Goal: Task Accomplishment & Management: Manage account settings

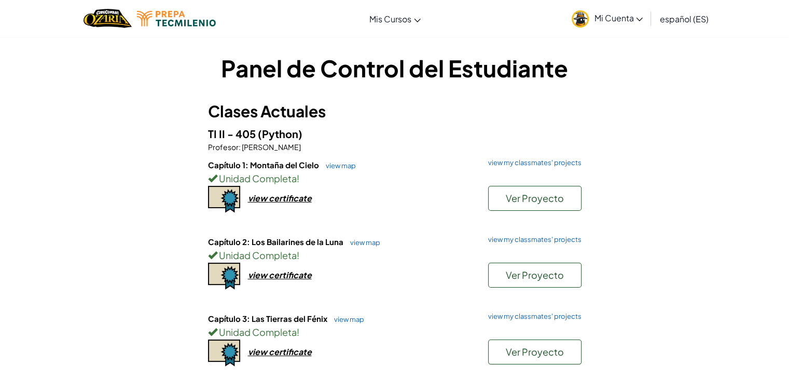
click at [598, 22] on span "Mi Cuenta" at bounding box center [618, 17] width 49 height 11
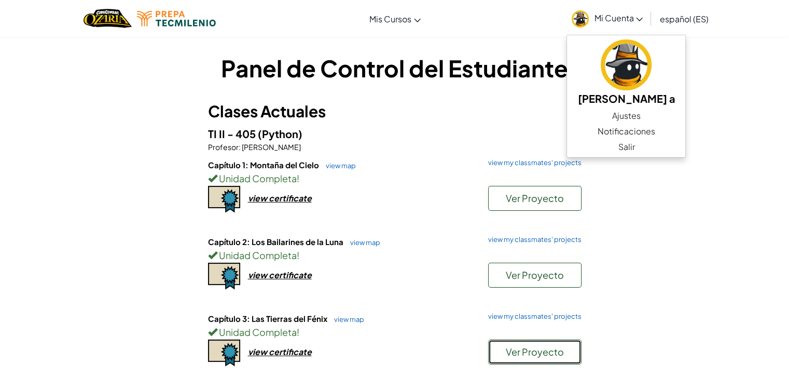
click at [512, 353] on span "Ver Proyecto" at bounding box center [535, 351] width 58 height 12
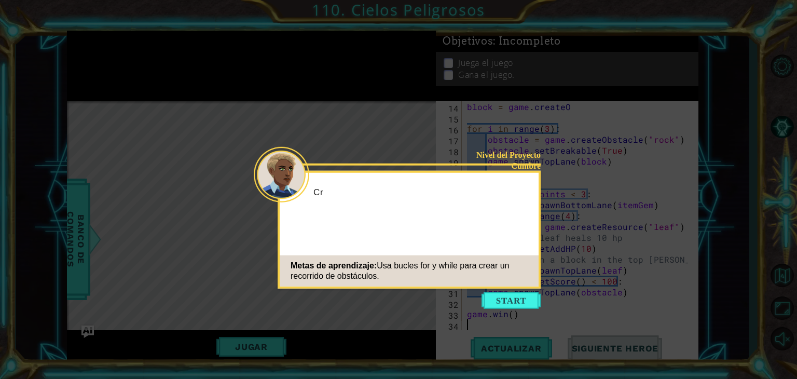
scroll to position [152, 0]
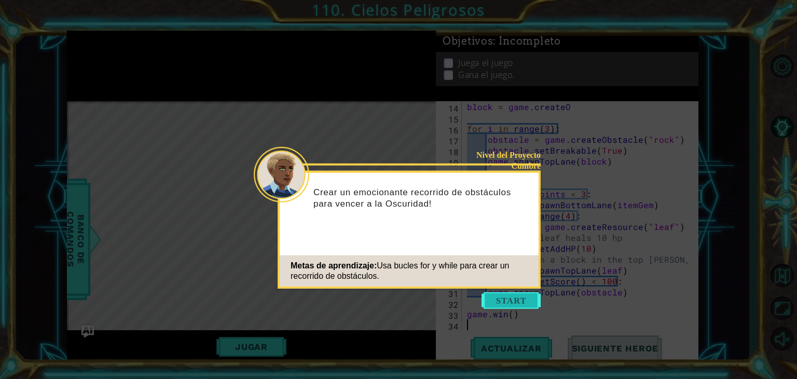
click at [500, 300] on button "Start" at bounding box center [510, 300] width 59 height 17
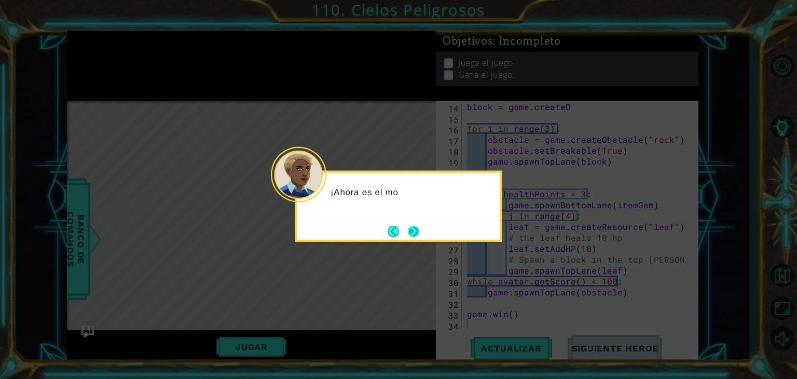
click at [413, 229] on button "Next" at bounding box center [413, 230] width 11 height 11
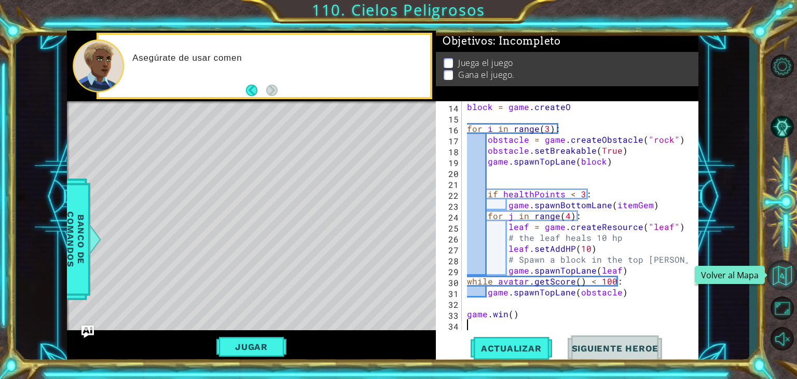
click at [779, 280] on button "Volver al Mapa" at bounding box center [782, 275] width 30 height 30
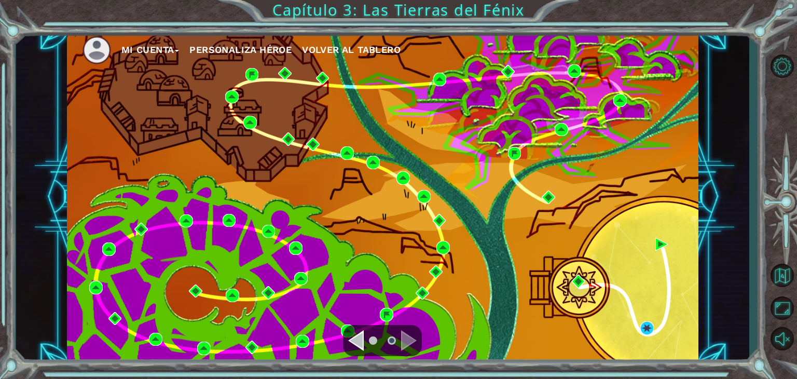
click at [355, 337] on div "Navigate to the previous page" at bounding box center [356, 340] width 16 height 21
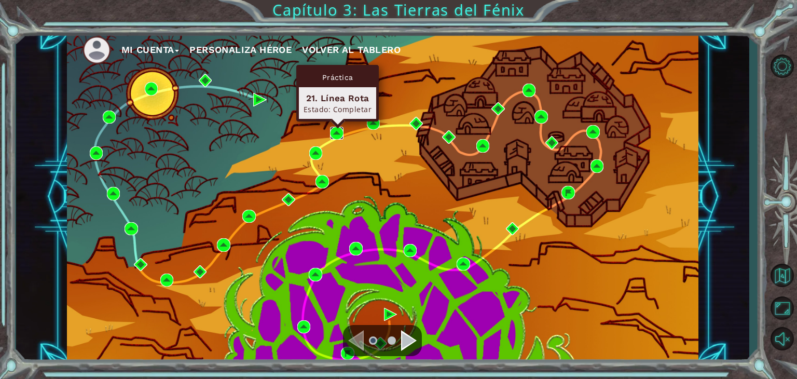
click at [336, 133] on img at bounding box center [336, 133] width 13 height 13
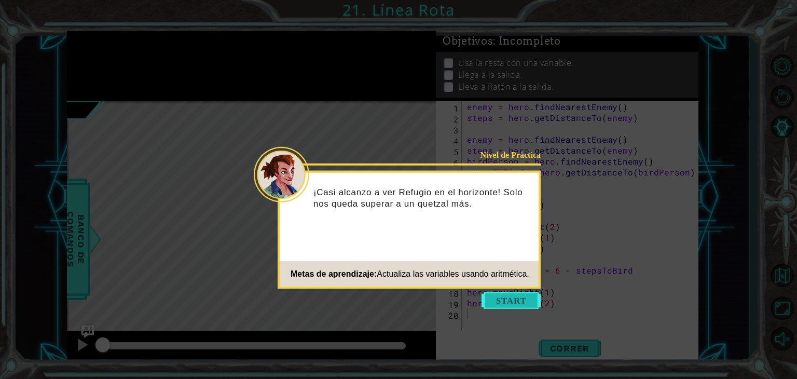
click at [512, 297] on button "Start" at bounding box center [510, 300] width 59 height 17
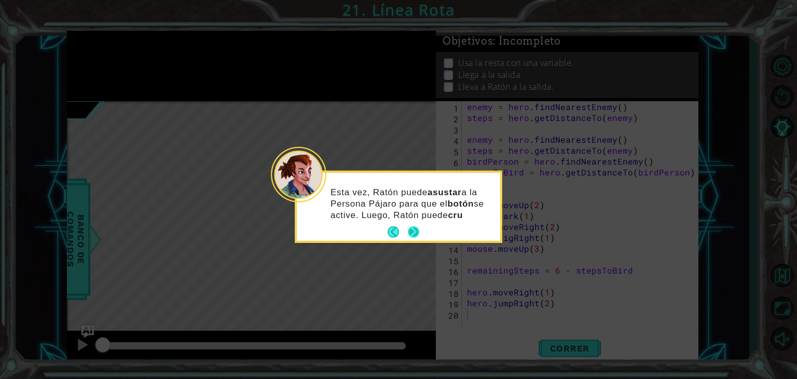
click at [417, 227] on button "Next" at bounding box center [413, 232] width 12 height 12
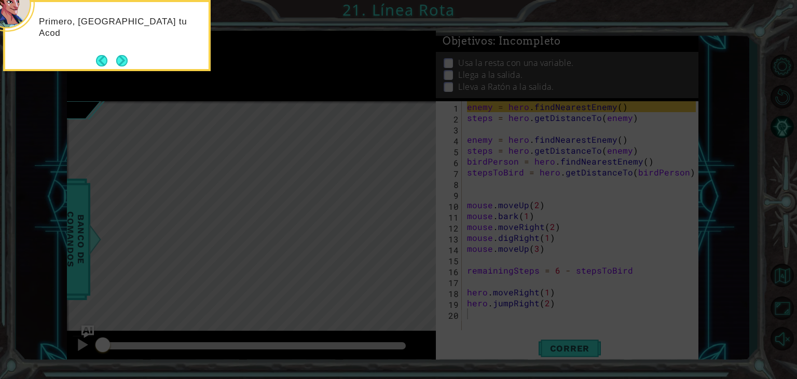
click at [116, 54] on button "Next" at bounding box center [122, 60] width 12 height 12
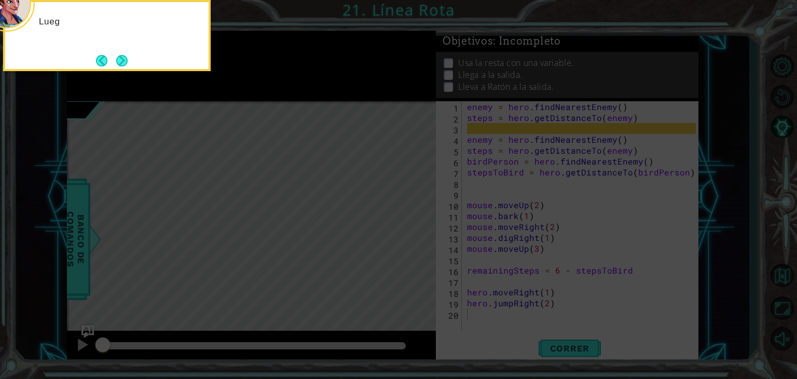
click at [116, 57] on button "Next" at bounding box center [121, 60] width 11 height 11
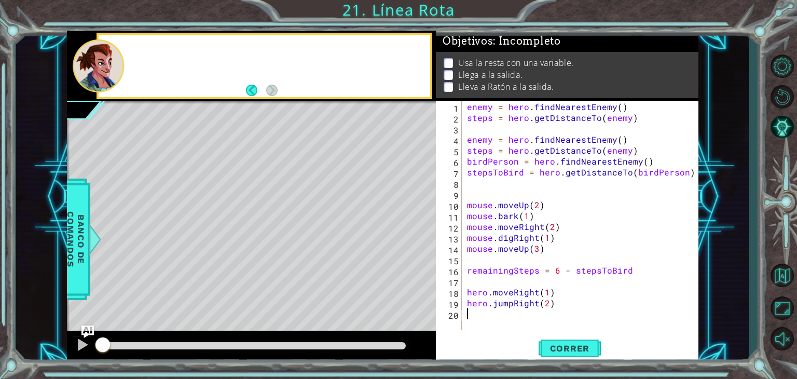
click at [119, 58] on div at bounding box center [98, 65] width 51 height 52
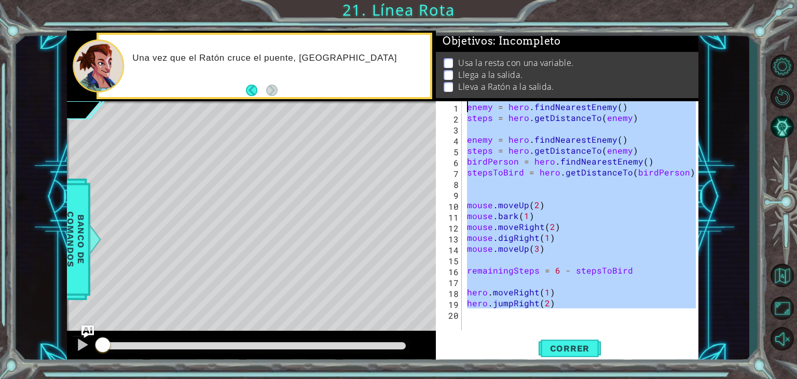
drag, startPoint x: 576, startPoint y: 309, endPoint x: 391, endPoint y: 19, distance: 343.3
click at [391, 19] on div "1 ההההההההההההההההההההההההההההההההההההההההההההההההההההההההההההההההההההההההההההה…" at bounding box center [398, 189] width 797 height 379
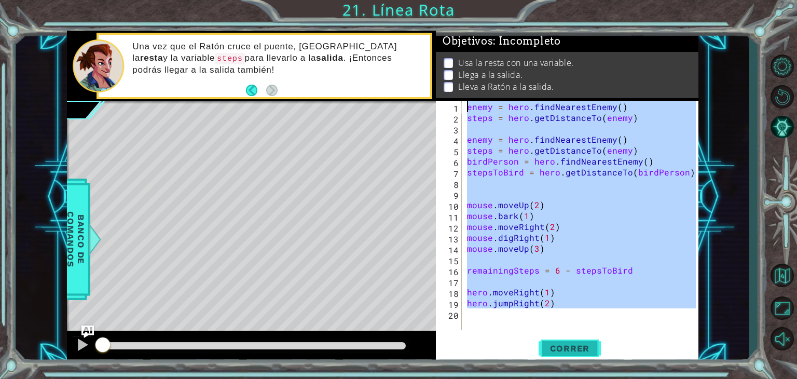
click at [570, 346] on span "Correr" at bounding box center [569, 348] width 61 height 10
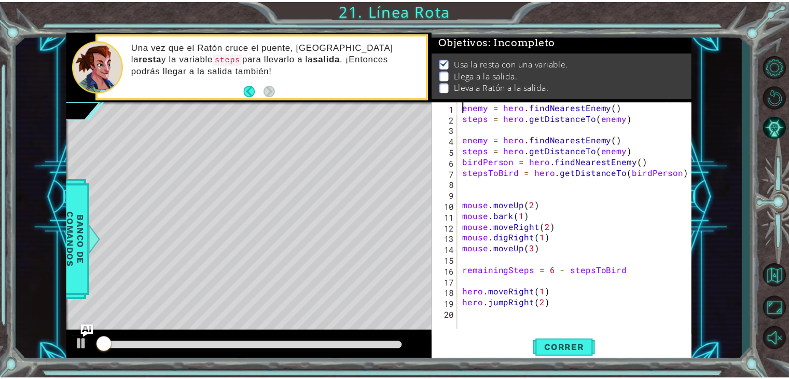
scroll to position [4, 0]
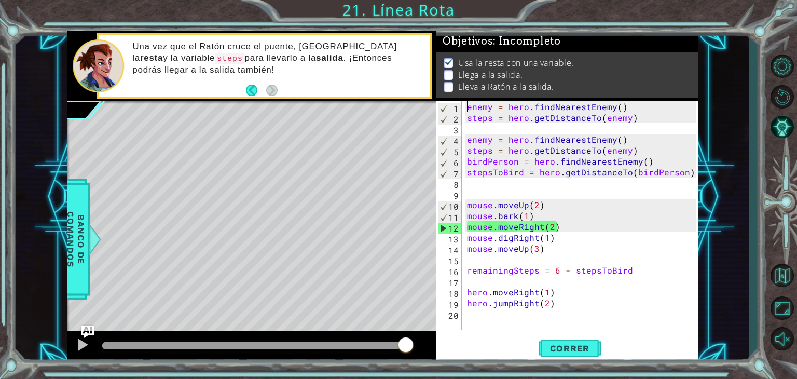
drag, startPoint x: 119, startPoint y: 345, endPoint x: 459, endPoint y: 352, distance: 339.3
click at [459, 352] on div "1 ההההההההההההההההההההההההההההההההההההההההההההההההההההההההההההההההההההההההההההה…" at bounding box center [382, 197] width 631 height 333
click at [555, 227] on div "enemy = hero . findNearestEnemy ( ) steps = hero . getDistanceTo ( enemy ) enem…" at bounding box center [583, 226] width 236 height 251
type textarea "mouse.moveRight(2)"
click at [548, 228] on div "enemy = hero . findNearestEnemy ( ) steps = hero . getDistanceTo ( enemy ) enem…" at bounding box center [583, 226] width 236 height 251
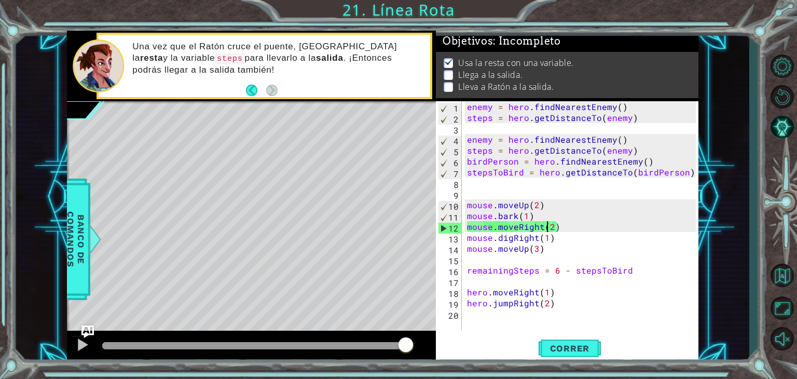
click at [537, 229] on div "enemy = hero . findNearestEnemy ( ) steps = hero . getDistanceTo ( enemy ) enem…" at bounding box center [583, 226] width 236 height 251
click at [79, 344] on div at bounding box center [82, 344] width 13 height 13
click at [78, 338] on div at bounding box center [251, 346] width 369 height 33
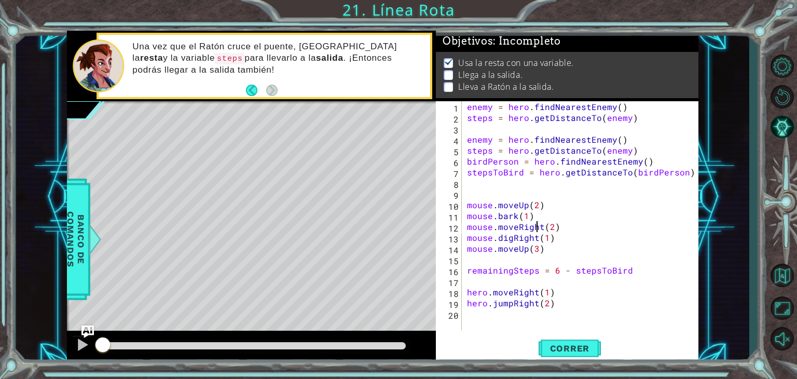
drag, startPoint x: 108, startPoint y: 348, endPoint x: 46, endPoint y: 354, distance: 62.0
click at [46, 354] on div "1 ההההההההההההההההההההההההההההההההההההההההההההההההההההההההההההההההההההההההההההה…" at bounding box center [382, 196] width 733 height 333
click at [51, 346] on div "1 ההההההההההההההההההההההההההההההההההההההההההההההההההההההההההההההההההההההההההההה…" at bounding box center [382, 196] width 733 height 333
click at [772, 63] on button "Opciones del Nivel" at bounding box center [782, 65] width 30 height 27
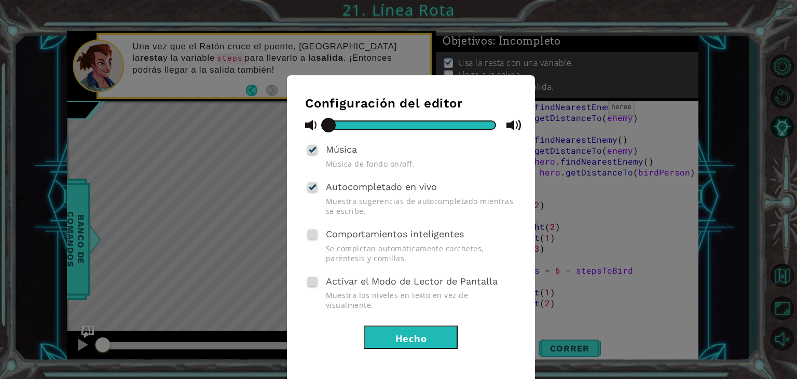
click at [438, 325] on button "Hecho" at bounding box center [410, 336] width 93 height 23
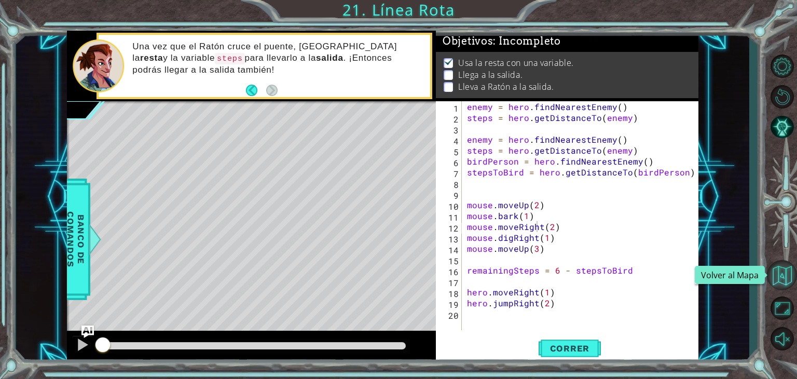
click at [768, 274] on button "Volver al Mapa" at bounding box center [782, 275] width 30 height 30
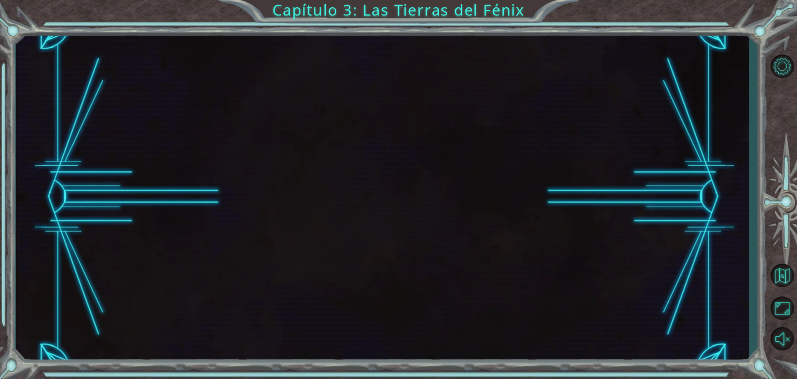
click at [785, 270] on button "Volver al Mapa" at bounding box center [782, 275] width 30 height 30
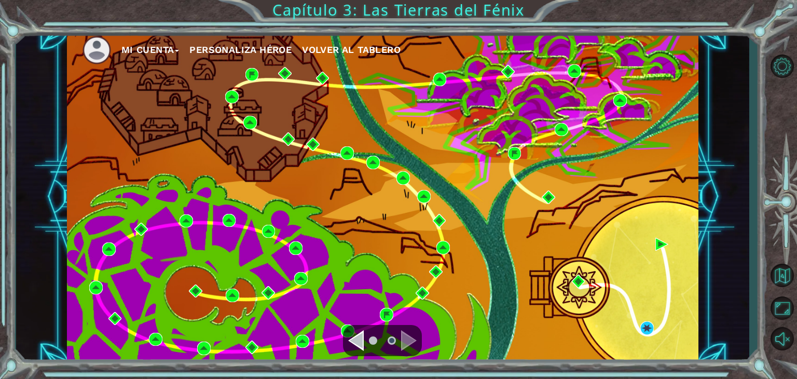
click at [129, 50] on button "Mi Cuenta" at bounding box center [150, 50] width 58 height 16
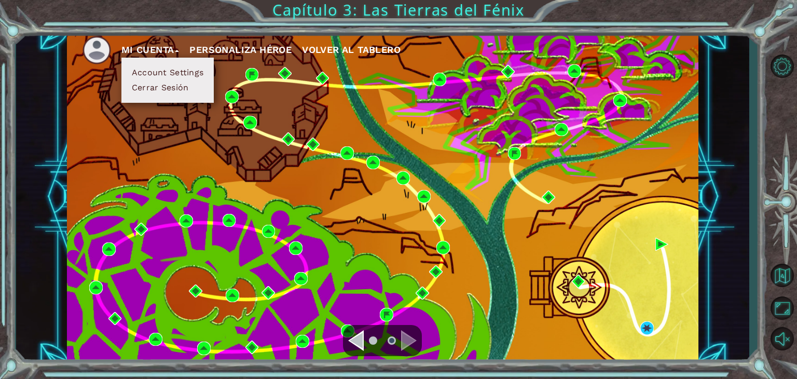
click at [94, 52] on img at bounding box center [96, 50] width 29 height 29
click at [97, 52] on img at bounding box center [96, 50] width 29 height 29
click at [157, 76] on button "Account Settings" at bounding box center [168, 72] width 78 height 11
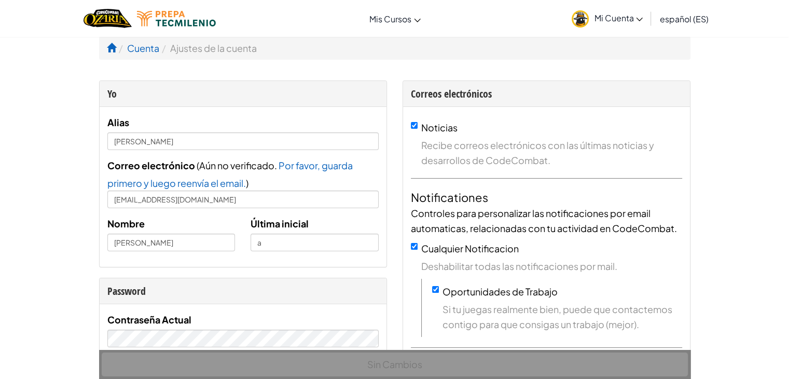
click at [605, 17] on span "Mi Cuenta" at bounding box center [618, 17] width 49 height 11
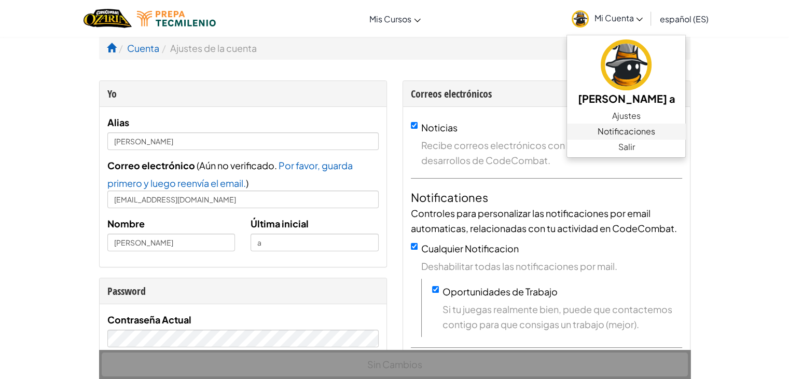
click at [616, 136] on span "Notificaciones" at bounding box center [627, 131] width 58 height 12
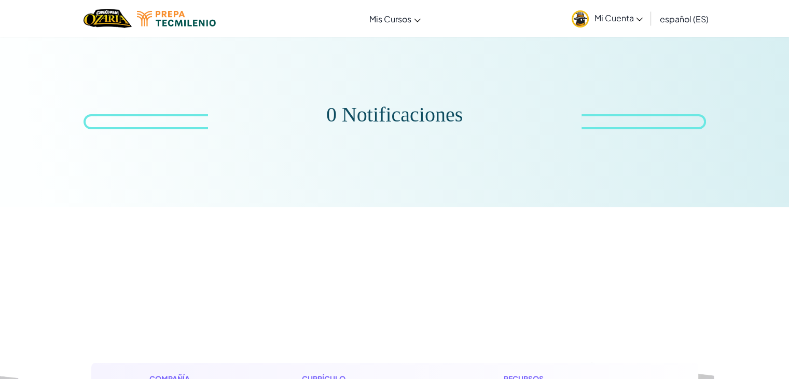
click at [609, 13] on span "Mi Cuenta" at bounding box center [618, 17] width 49 height 11
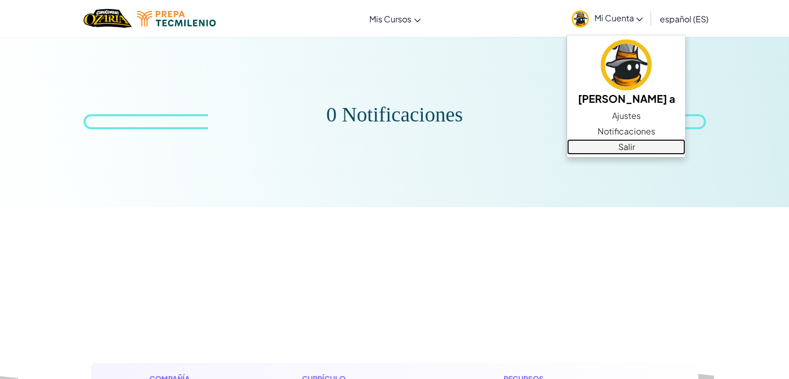
click at [621, 145] on link "Salir" at bounding box center [626, 147] width 118 height 16
